Goal: Task Accomplishment & Management: Use online tool/utility

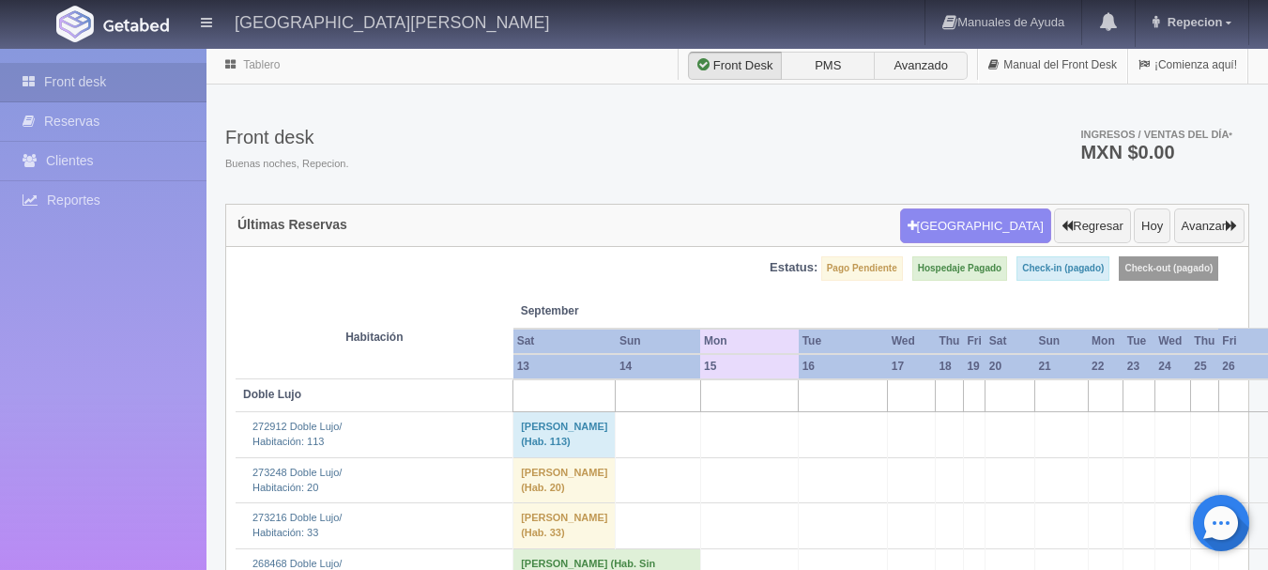
scroll to position [563, 0]
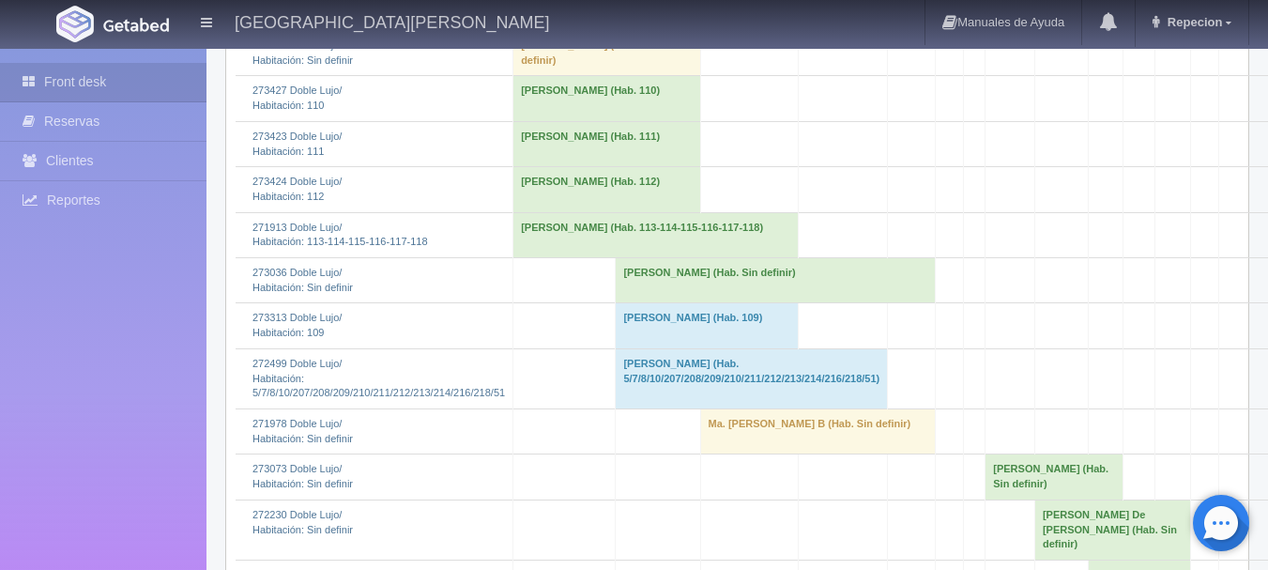
click at [643, 303] on td "[PERSON_NAME] (Hab. Sin definir)" at bounding box center [775, 280] width 319 height 45
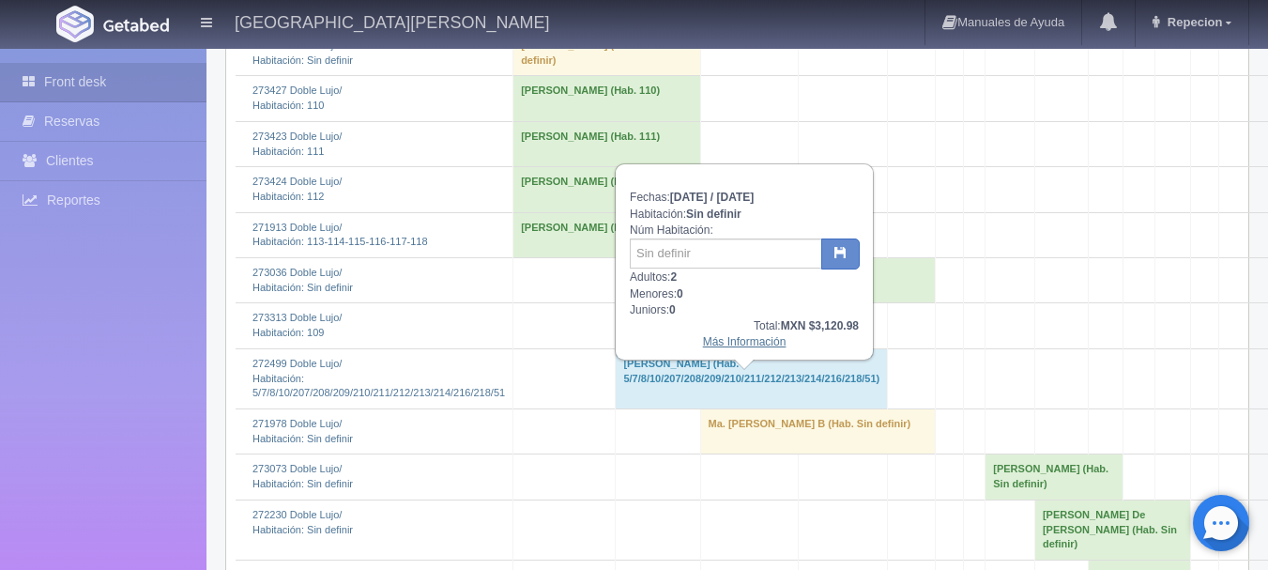
click at [755, 348] on link "Más Información" at bounding box center [745, 341] width 84 height 13
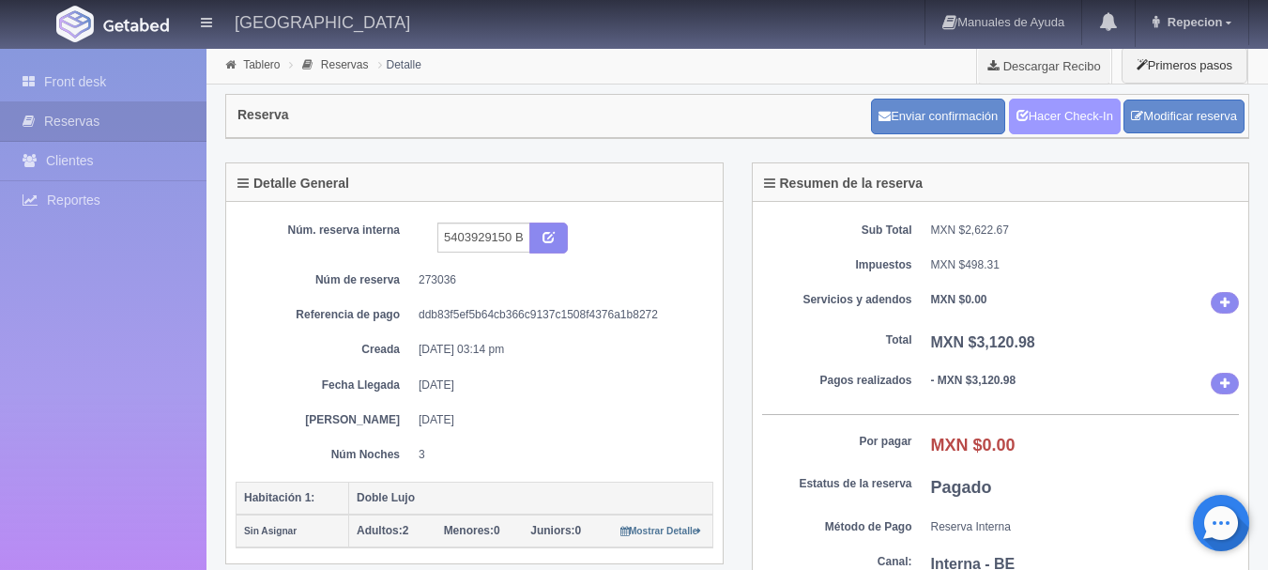
click at [1051, 116] on link "Hacer Check-In" at bounding box center [1065, 117] width 112 height 36
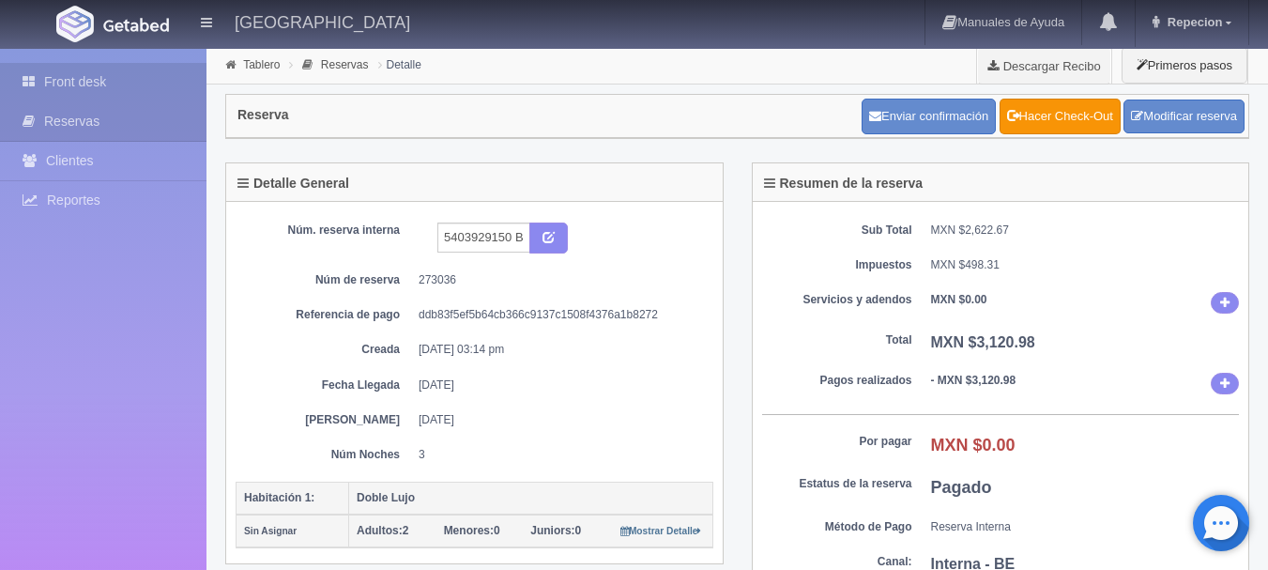
click at [72, 79] on link "Front desk" at bounding box center [103, 82] width 206 height 38
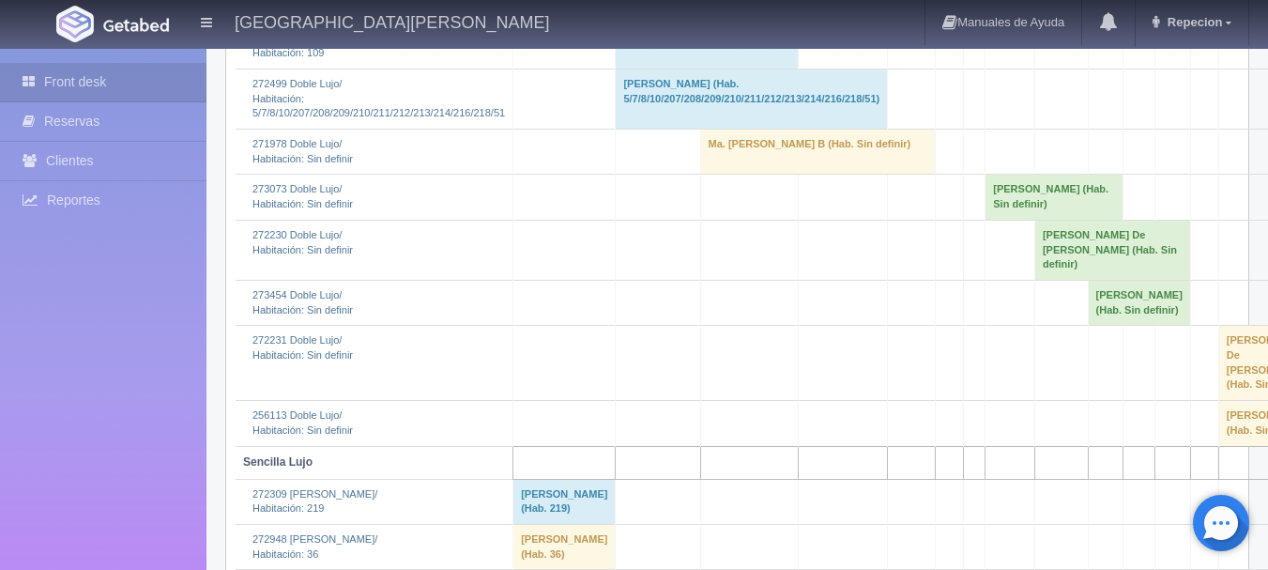
scroll to position [845, 0]
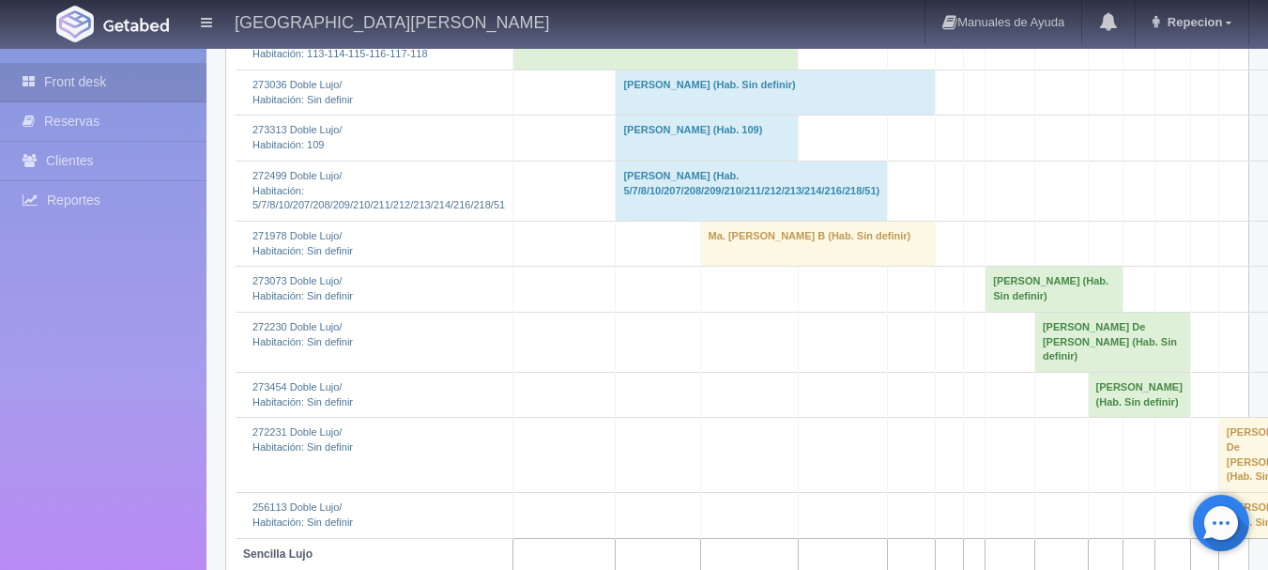
click at [692, 115] on td "Eliezer Becerra (Hab. Sin definir)" at bounding box center [775, 92] width 319 height 45
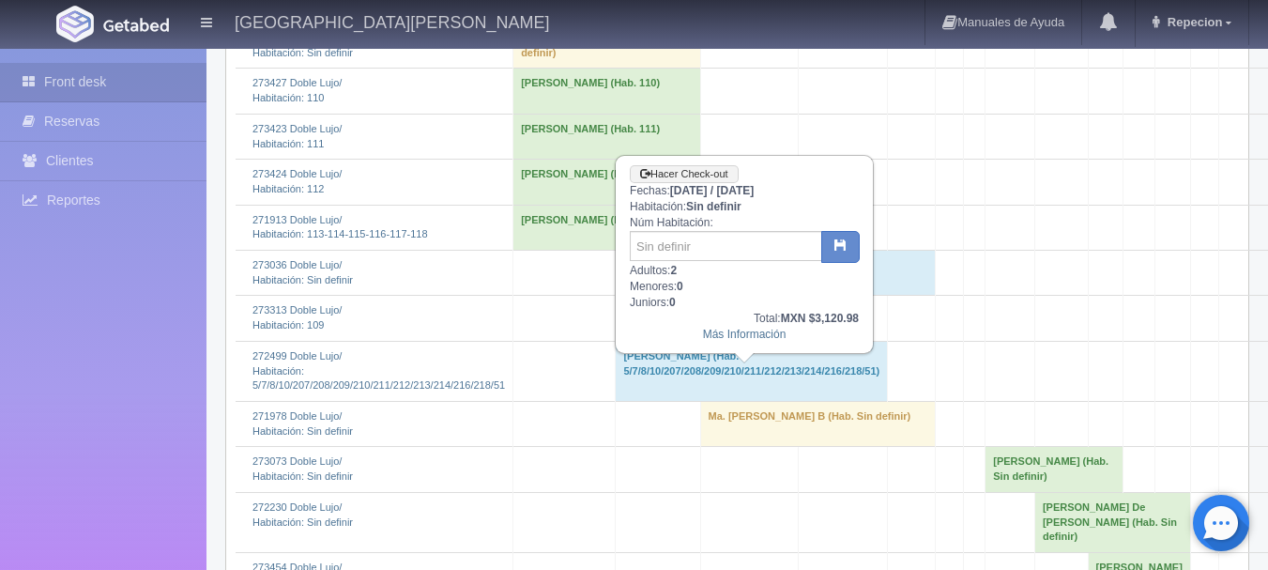
scroll to position [563, 0]
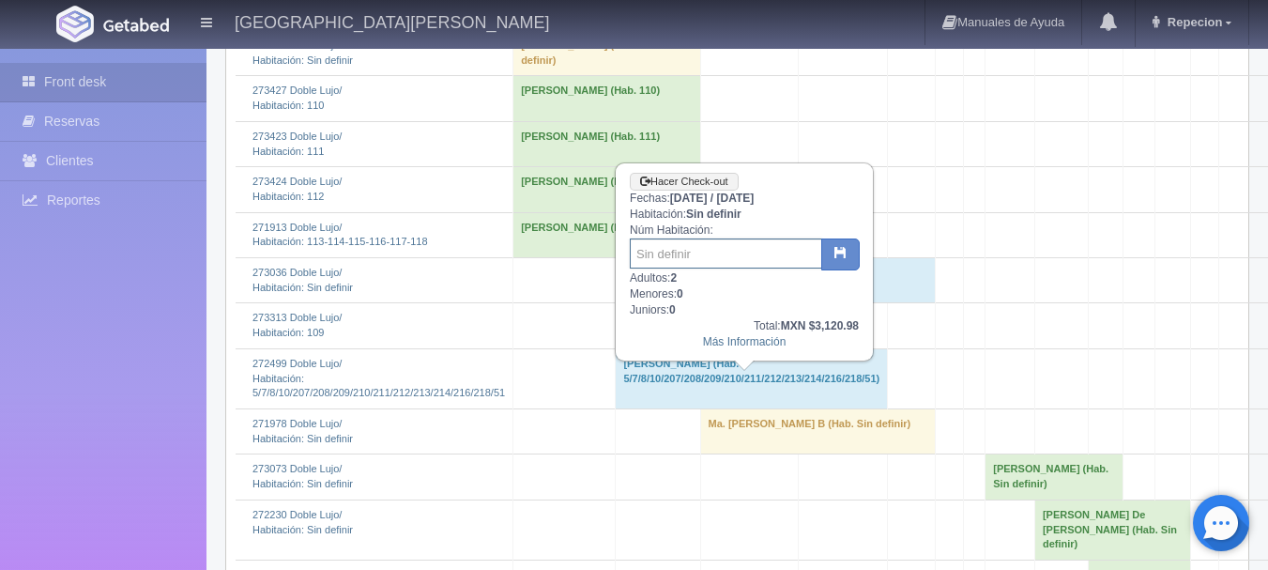
click at [697, 256] on input "text" at bounding box center [726, 253] width 192 height 30
type input "36"
click at [856, 247] on button "button" at bounding box center [840, 254] width 38 height 32
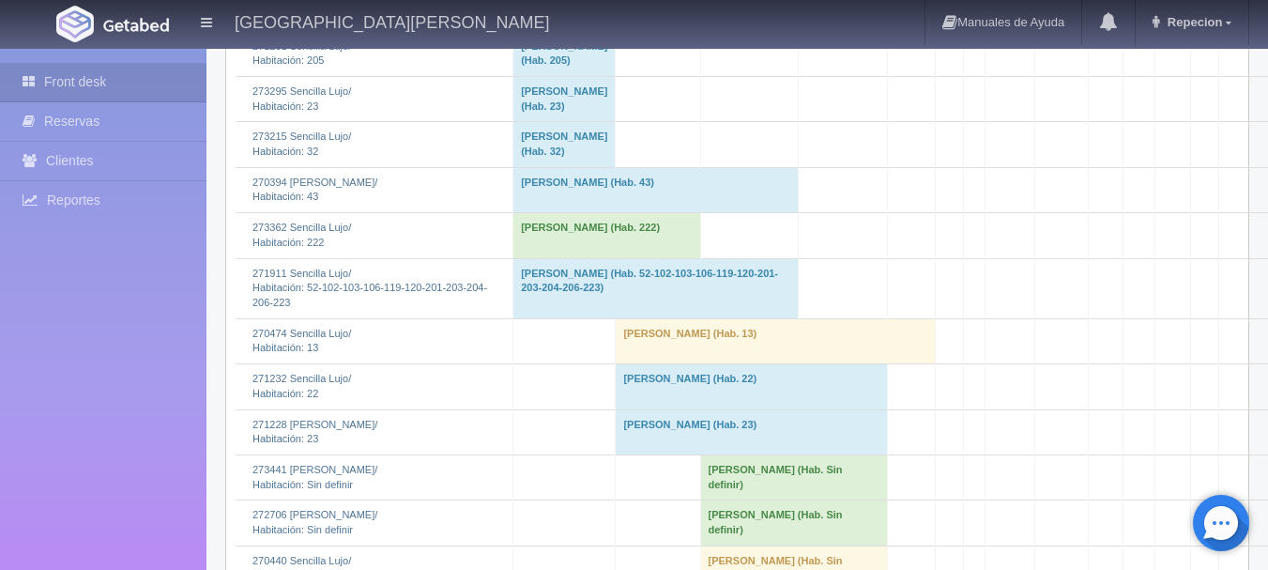
scroll to position [1204, 0]
